Goal: Task Accomplishment & Management: Manage account settings

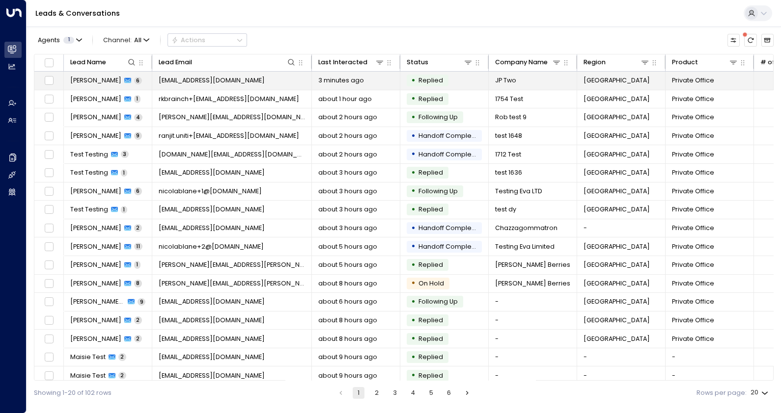
click at [81, 79] on span "[PERSON_NAME]" at bounding box center [95, 80] width 51 height 9
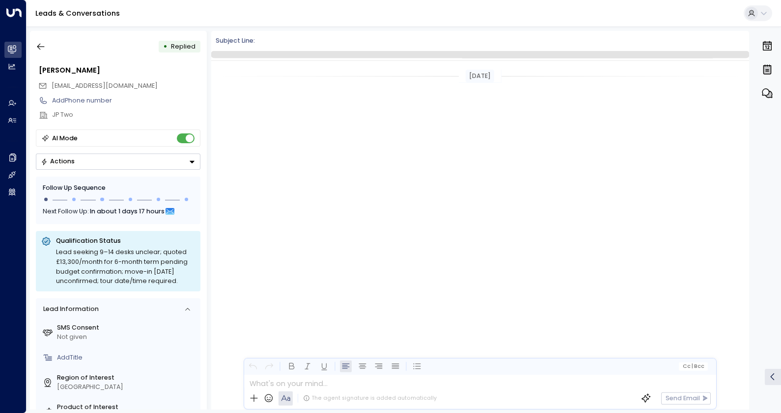
scroll to position [1261, 0]
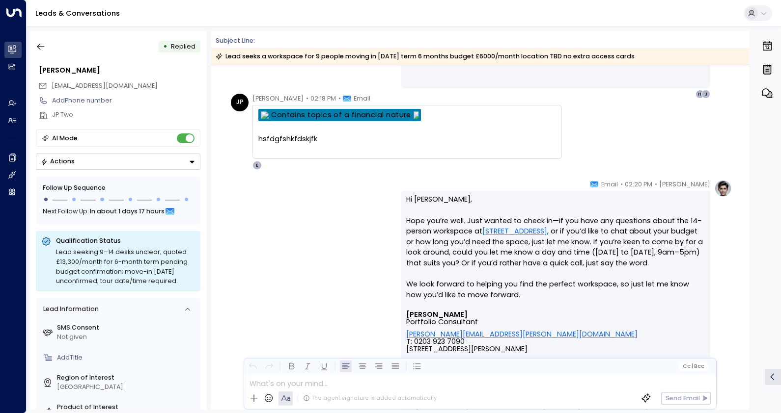
drag, startPoint x: 746, startPoint y: 336, endPoint x: 747, endPoint y: 283, distance: 53.1
drag, startPoint x: 747, startPoint y: 283, endPoint x: 483, endPoint y: 116, distance: 313.0
click at [483, 116] on td "Contains topics of a financial nature" at bounding box center [407, 116] width 298 height 14
click at [749, 88] on div "• Replied [PERSON_NAME] [EMAIL_ADDRESS][DOMAIN_NAME] Add Phone number JP Two AI…" at bounding box center [405, 220] width 751 height 379
drag, startPoint x: 35, startPoint y: 41, endPoint x: 342, endPoint y: 74, distance: 309.1
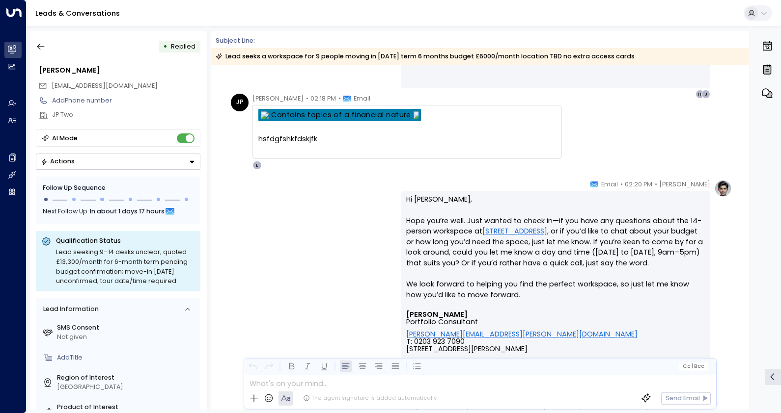
click at [43, 41] on button "button" at bounding box center [41, 47] width 18 height 18
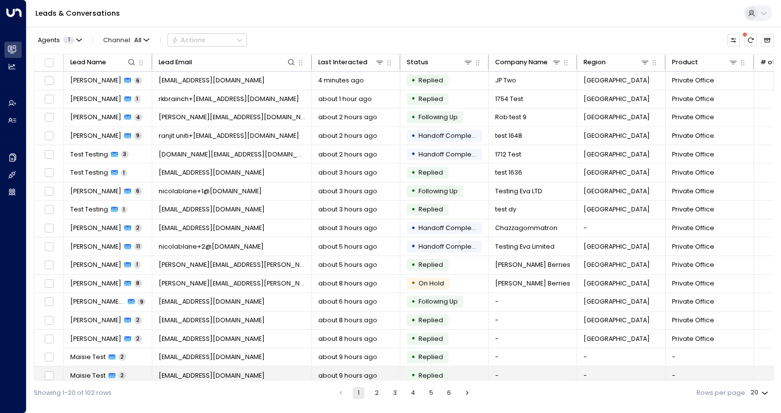
drag, startPoint x: 641, startPoint y: 393, endPoint x: 538, endPoint y: 378, distance: 103.7
click at [538, 378] on td "-" at bounding box center [533, 376] width 88 height 18
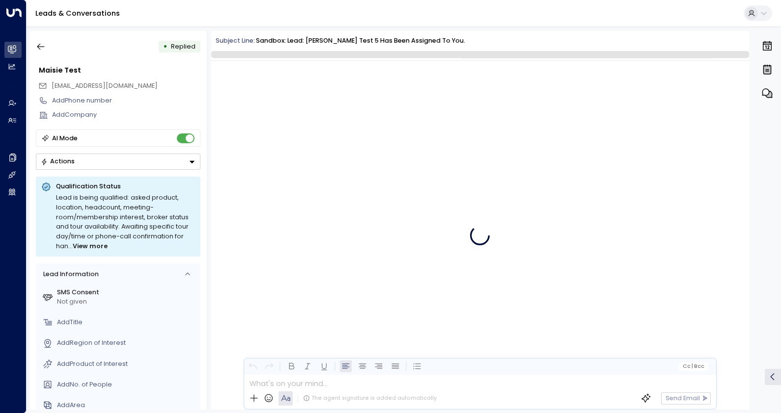
scroll to position [394, 0]
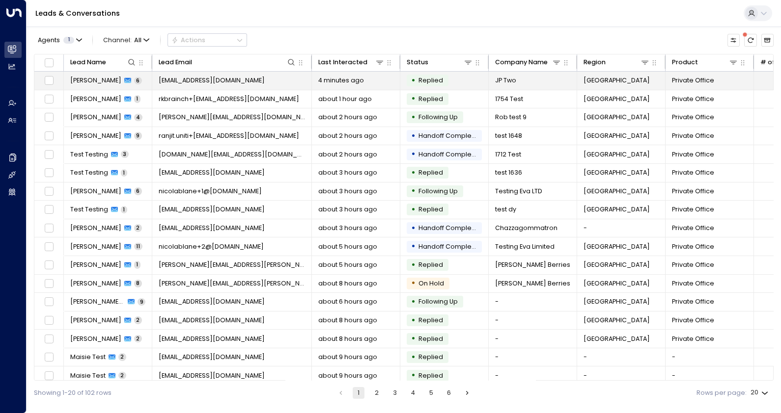
click at [107, 83] on span "[PERSON_NAME]" at bounding box center [95, 80] width 51 height 9
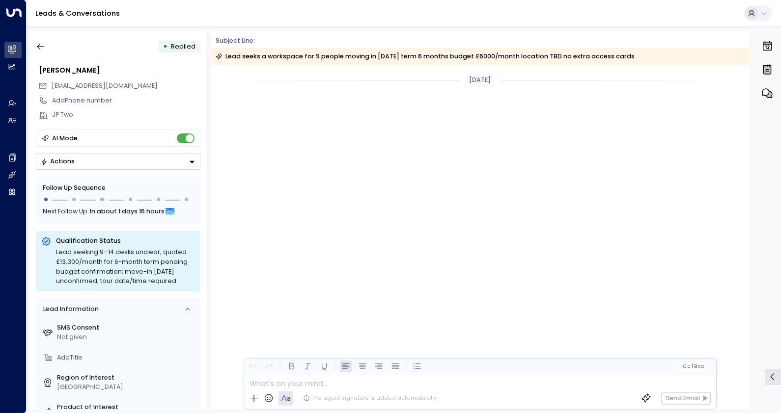
scroll to position [1265, 0]
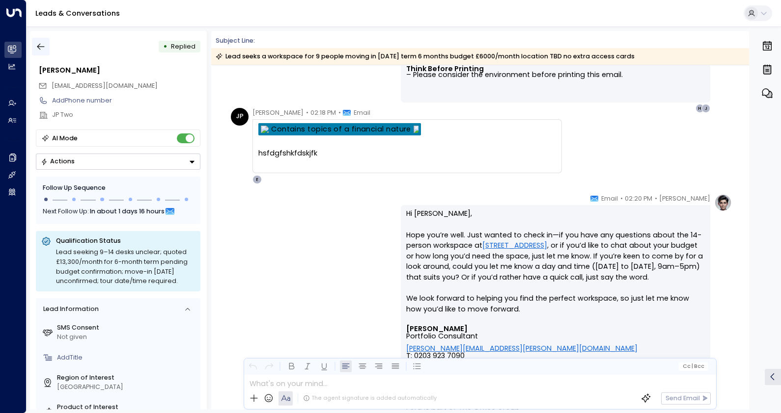
click at [40, 42] on icon "button" at bounding box center [41, 47] width 10 height 10
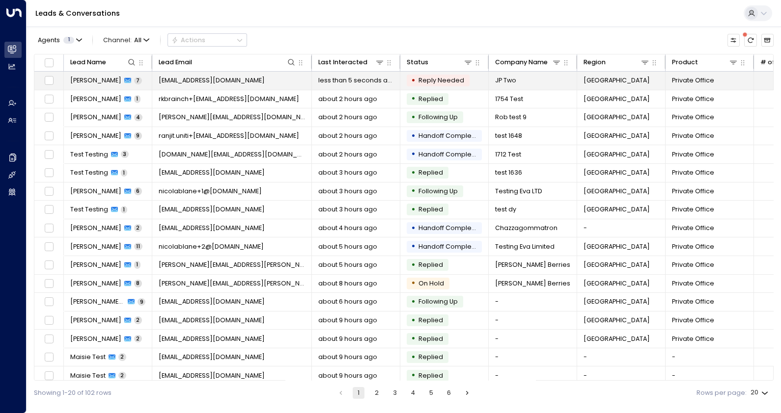
click at [90, 82] on span "[PERSON_NAME]" at bounding box center [95, 80] width 51 height 9
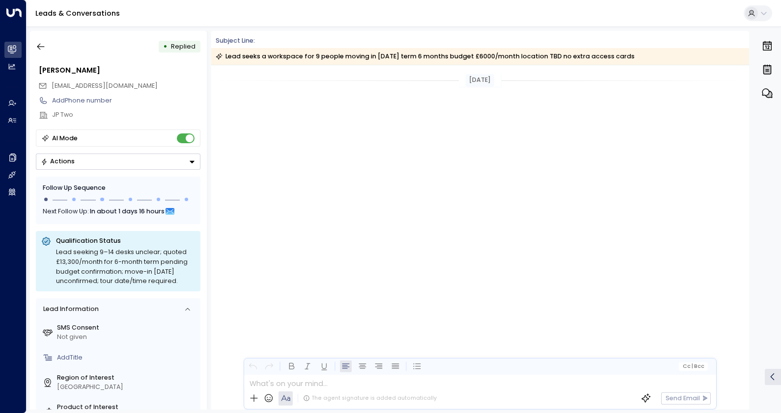
scroll to position [1247, 0]
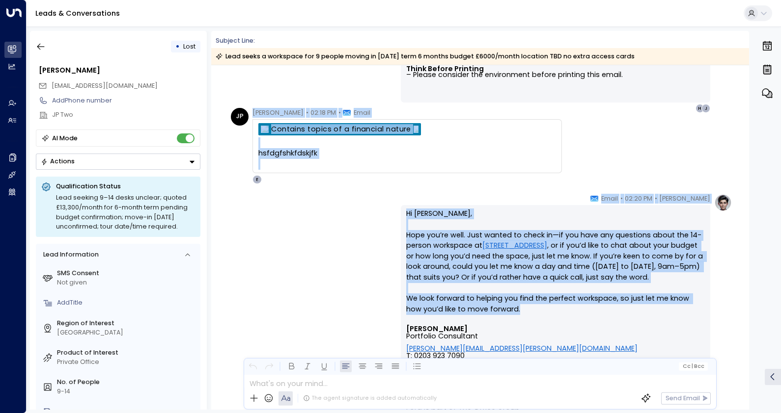
drag, startPoint x: 745, startPoint y: 310, endPoint x: 746, endPoint y: 275, distance: 35.9
click at [746, 275] on div "[DATE] [PERSON_NAME] • 01:55 PM • Email [DATE][DATE] 6:50 PM [PERSON_NAME] <[PE…" at bounding box center [480, 237] width 538 height 345
click at [260, 287] on div "[PERSON_NAME] • 02:20 PM • Email Hi [PERSON_NAME], Hope you’re well. Just wante…" at bounding box center [480, 374] width 504 height 360
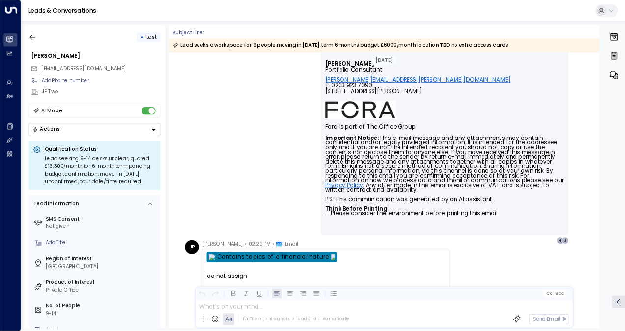
scroll to position [1549, 0]
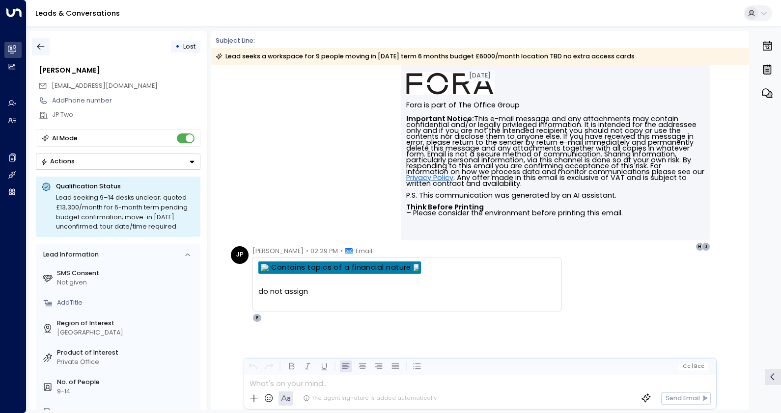
click at [39, 43] on icon "button" at bounding box center [41, 47] width 10 height 10
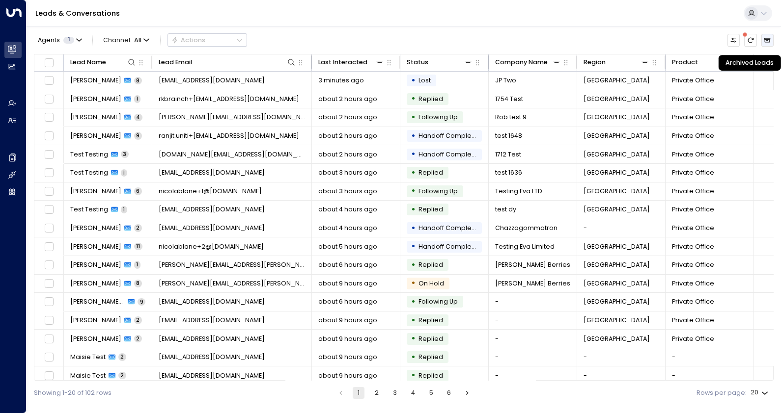
click at [769, 34] on button "Archived Leads" at bounding box center [767, 40] width 12 height 12
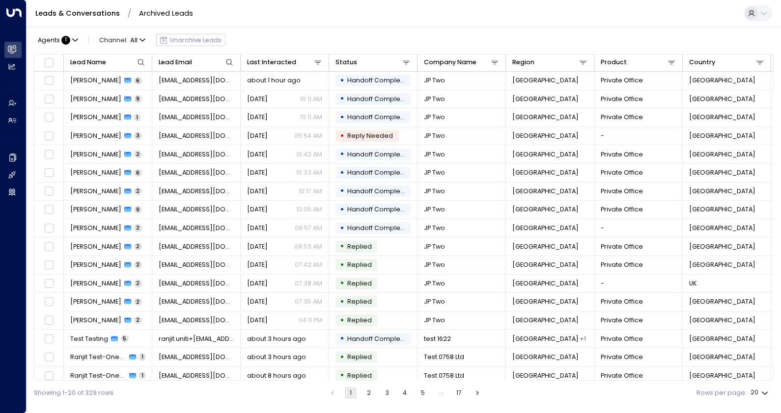
click at [401, 392] on button "4" at bounding box center [405, 393] width 12 height 12
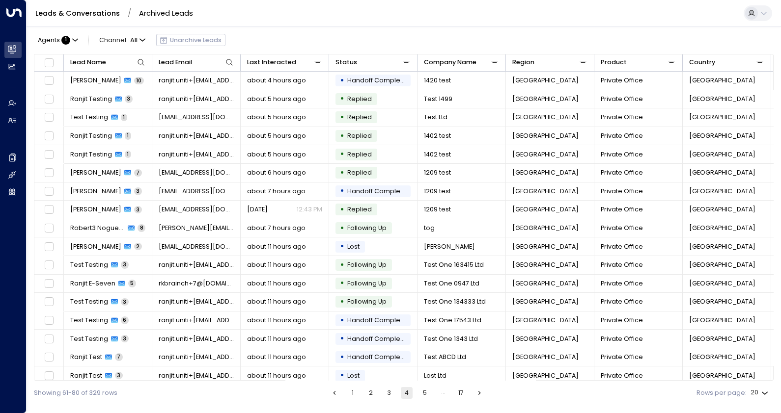
click at [420, 391] on button "5" at bounding box center [425, 393] width 12 height 12
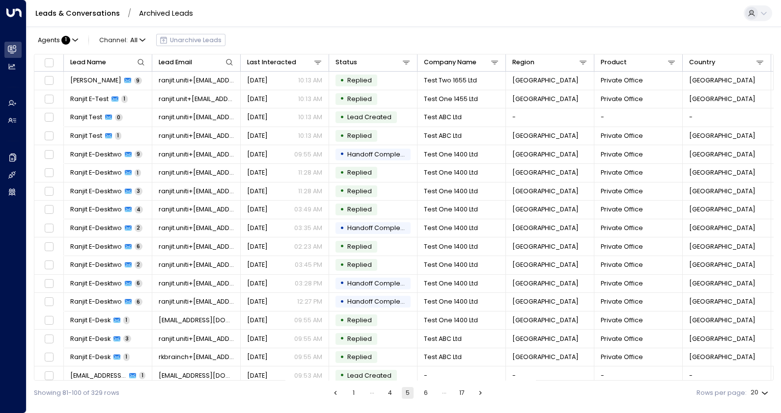
click at [426, 392] on button "6" at bounding box center [426, 393] width 12 height 12
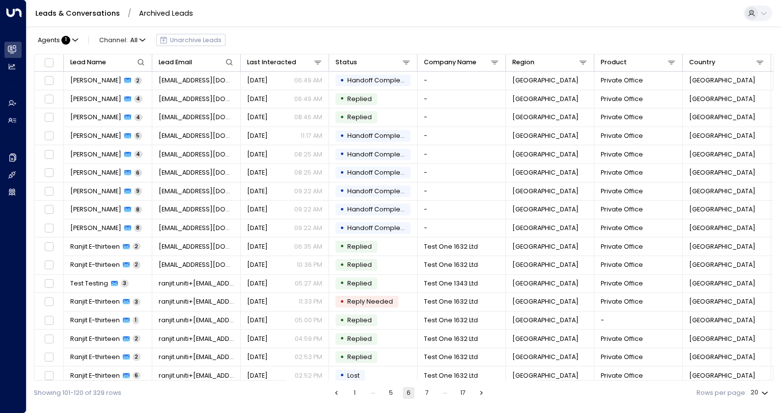
click at [432, 397] on button "7" at bounding box center [427, 393] width 12 height 12
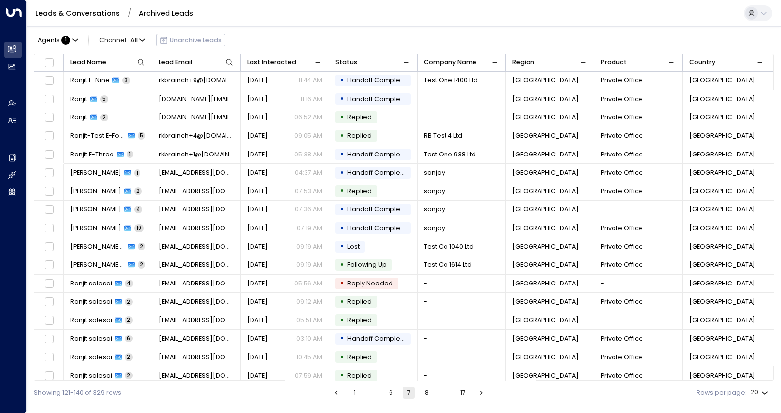
click at [426, 398] on button "8" at bounding box center [427, 393] width 12 height 12
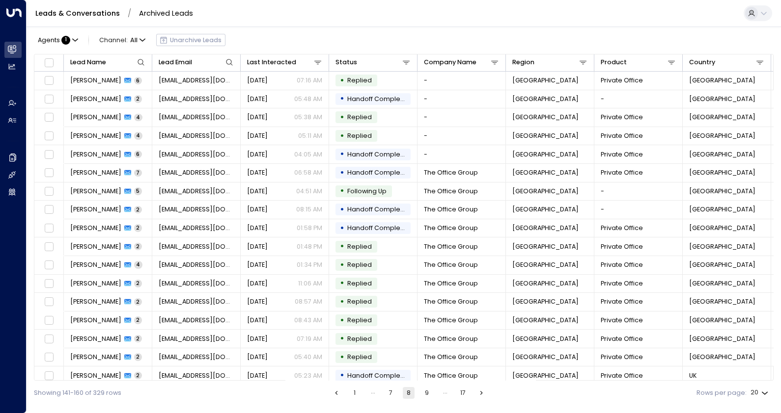
click at [391, 391] on button "7" at bounding box center [391, 393] width 12 height 12
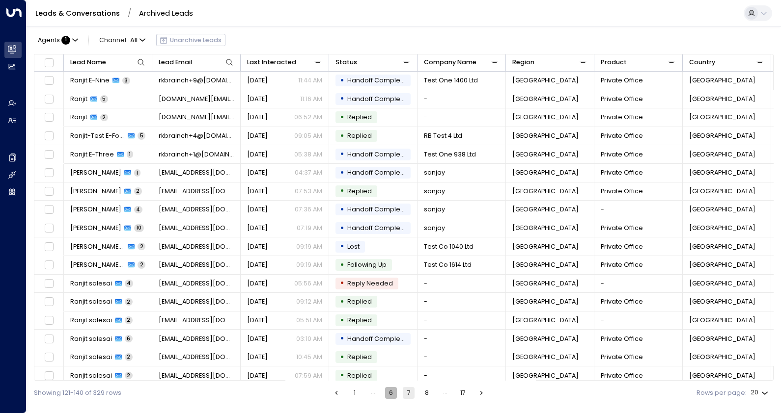
click at [390, 390] on button "6" at bounding box center [391, 393] width 12 height 12
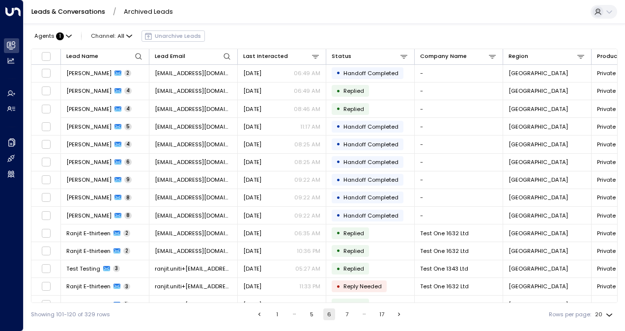
drag, startPoint x: 780, startPoint y: 0, endPoint x: 255, endPoint y: 19, distance: 524.8
click at [255, 19] on div "Leads & Conversations / Archived Leads" at bounding box center [324, 12] width 601 height 24
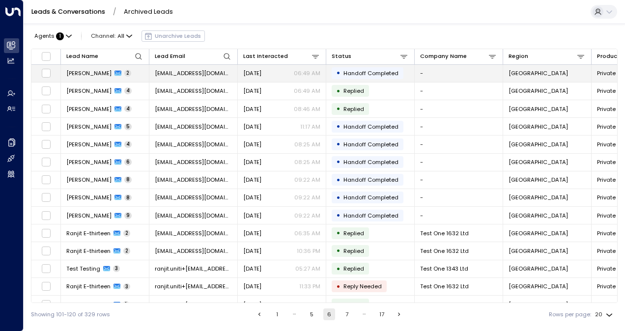
click at [93, 70] on span "[PERSON_NAME]" at bounding box center [88, 73] width 45 height 8
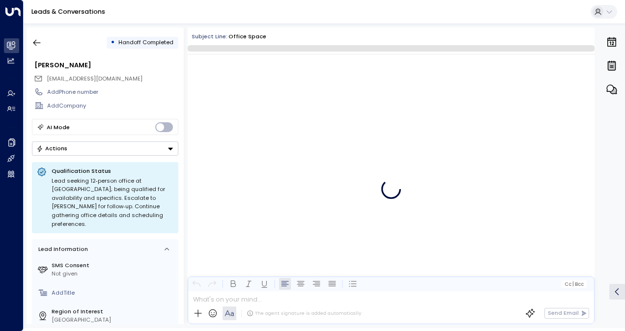
scroll to position [228, 0]
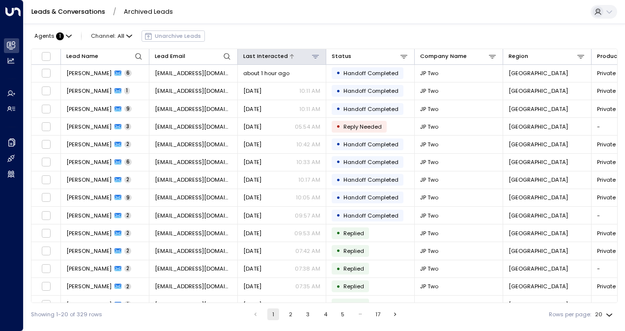
click at [261, 55] on div "Last Interacted" at bounding box center [265, 56] width 45 height 9
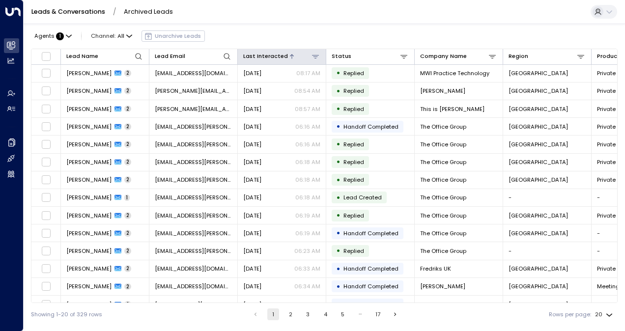
click at [261, 55] on div "Last Interacted" at bounding box center [265, 56] width 45 height 9
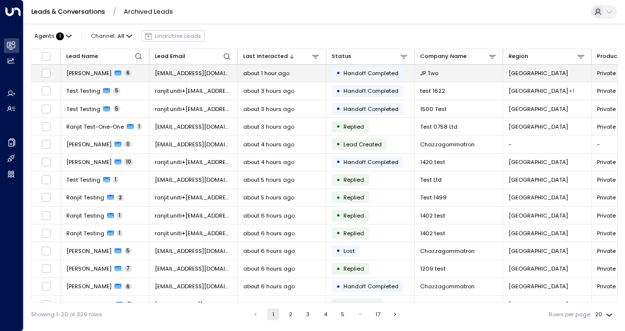
click at [84, 72] on span "[PERSON_NAME]" at bounding box center [88, 73] width 45 height 8
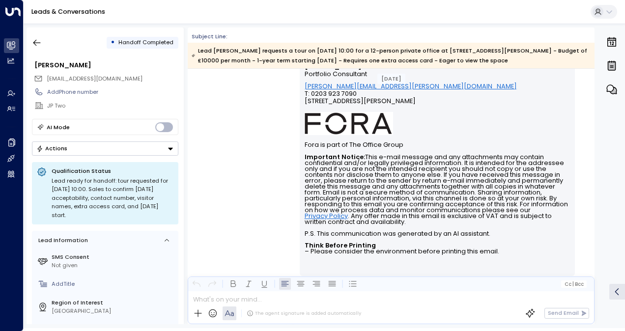
scroll to position [926, 0]
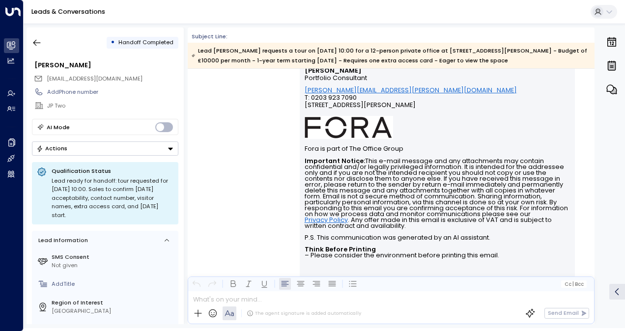
drag, startPoint x: 591, startPoint y: 234, endPoint x: 592, endPoint y: 212, distance: 21.7
click at [592, 212] on div "[DATE] [PERSON_NAME] • 01:33 PM • Email How many people will need the office? -…" at bounding box center [391, 196] width 407 height 255
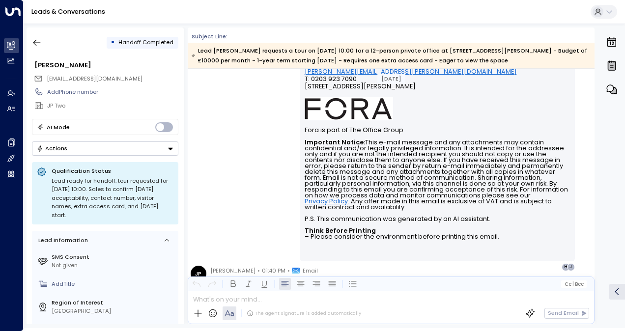
scroll to position [821, 0]
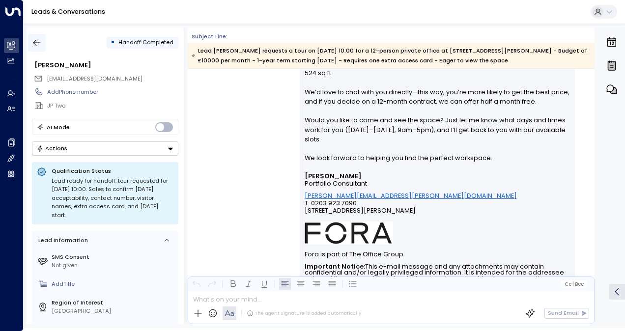
click at [36, 43] on icon "button" at bounding box center [36, 43] width 7 height 6
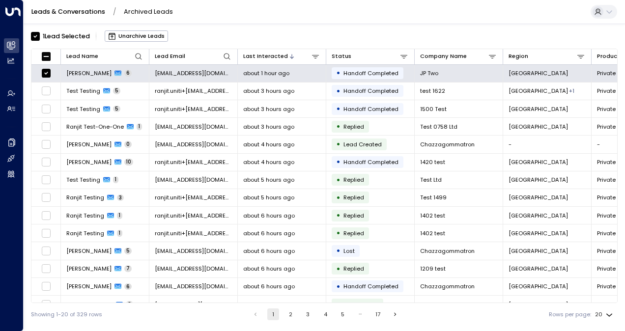
click at [35, 30] on div "1 Lead Selected Unarchive Leads" at bounding box center [99, 36] width 137 height 17
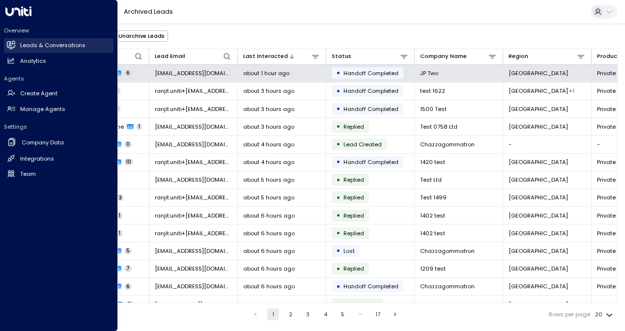
click at [21, 43] on h2 "Leads & Conversations" at bounding box center [52, 45] width 65 height 8
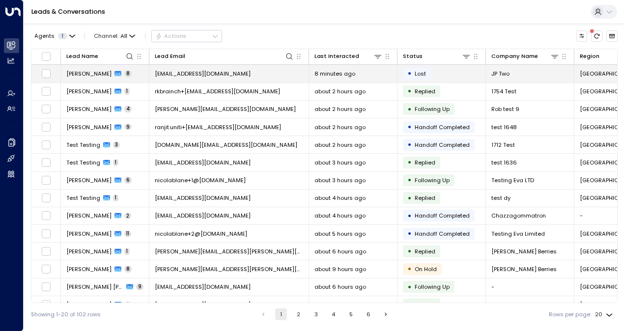
click at [84, 70] on span "[PERSON_NAME]" at bounding box center [88, 74] width 45 height 8
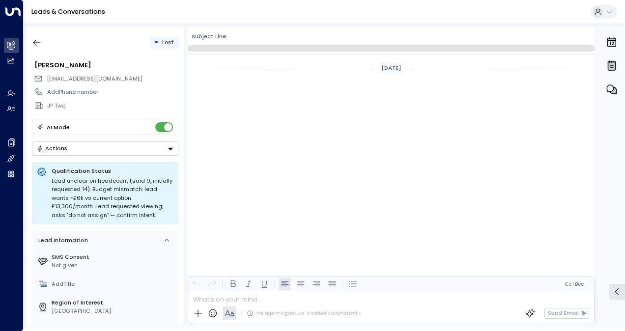
scroll to position [1520, 0]
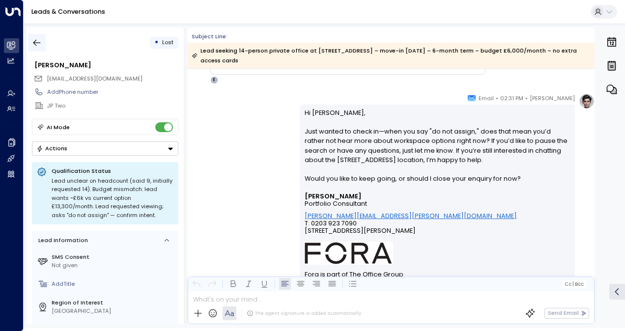
click at [38, 43] on icon "button" at bounding box center [36, 43] width 7 height 6
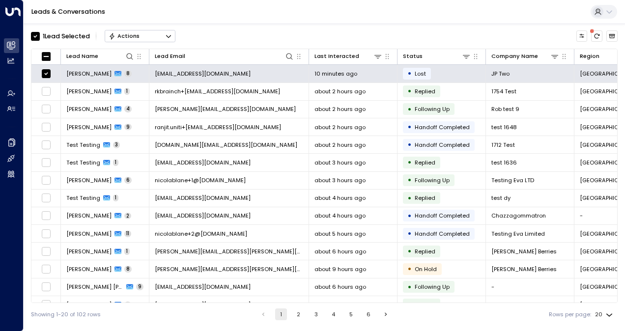
click at [141, 31] on button "Actions" at bounding box center [140, 36] width 71 height 12
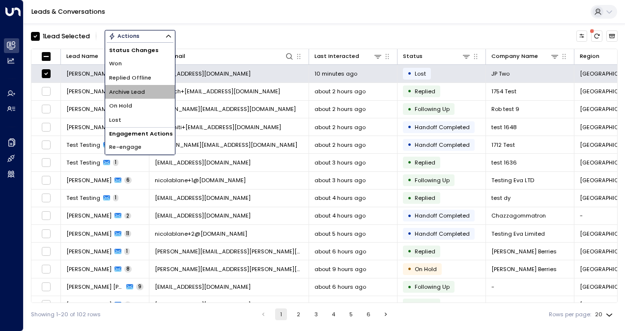
click at [129, 93] on span "Archive Lead" at bounding box center [127, 92] width 36 height 8
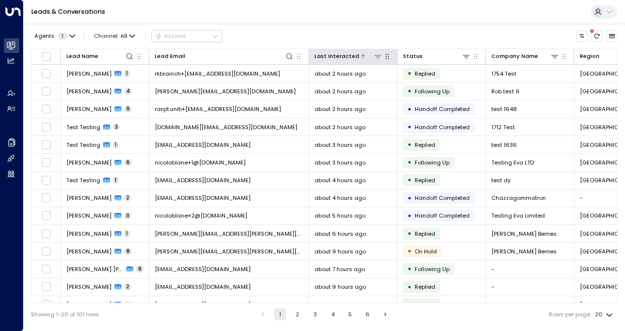
click at [331, 54] on div "Last Interacted" at bounding box center [336, 56] width 45 height 9
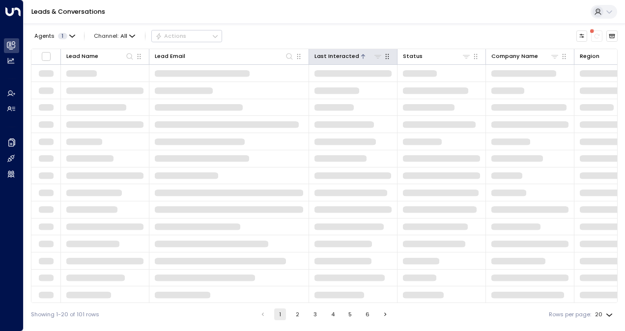
click at [331, 54] on div "Last Interacted" at bounding box center [336, 56] width 45 height 9
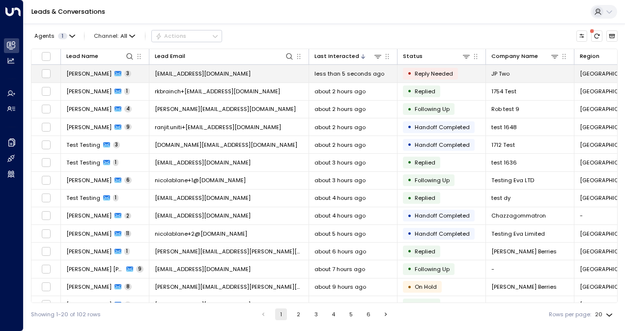
click at [90, 70] on span "[PERSON_NAME]" at bounding box center [88, 74] width 45 height 8
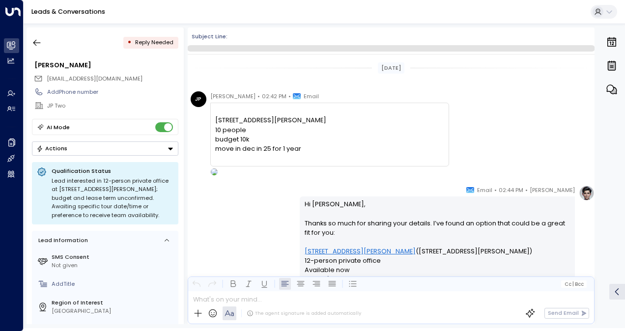
scroll to position [638, 0]
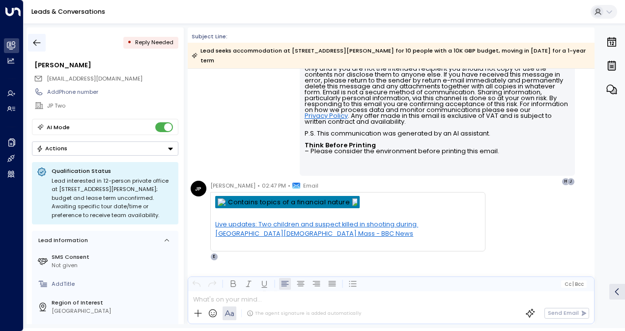
click at [40, 40] on icon "button" at bounding box center [37, 43] width 10 height 10
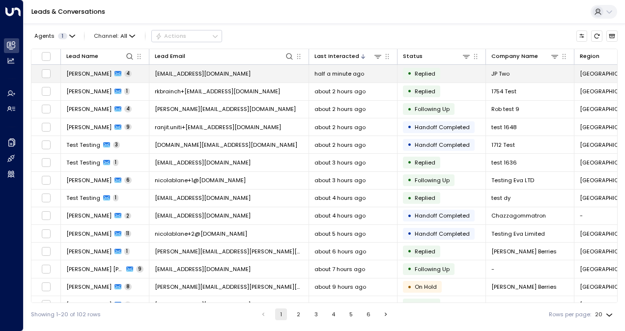
click at [83, 72] on span "[PERSON_NAME]" at bounding box center [88, 74] width 45 height 8
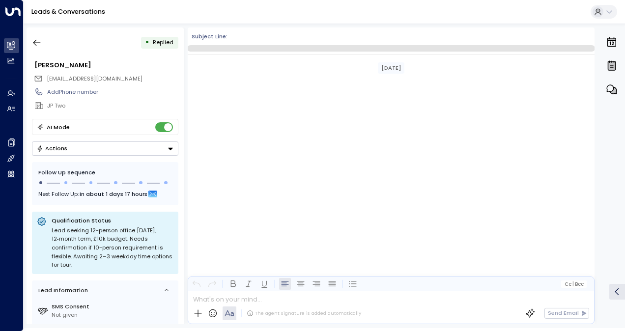
scroll to position [937, 0]
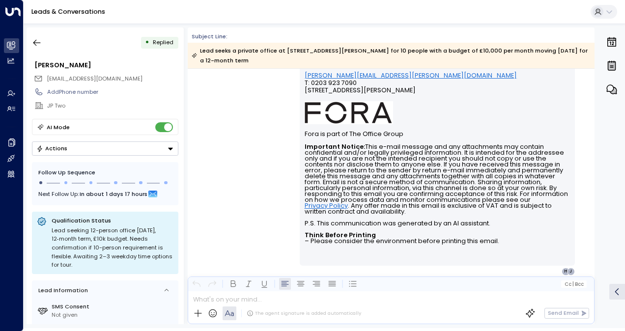
drag, startPoint x: 594, startPoint y: 270, endPoint x: 593, endPoint y: 241, distance: 28.5
click at [593, 241] on div "• Replied James Pinner jamespinnerbbr@gmail.com Add Phone number JP Two AI Mode…" at bounding box center [326, 176] width 598 height 297
click at [589, 227] on div "Eva Fitzgerald • 02:49 PM • Email Hi James, Great to hear from you! Would you l…" at bounding box center [447, 114] width 295 height 323
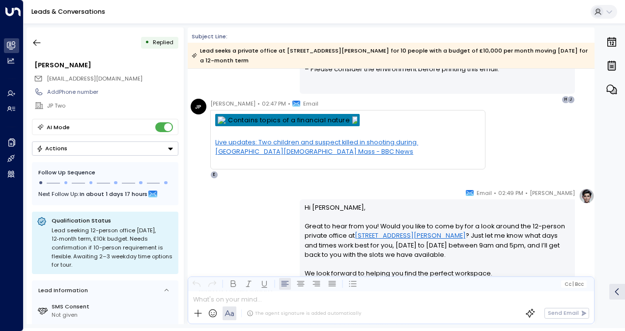
scroll to position [719, 0]
